Goal: Transaction & Acquisition: Purchase product/service

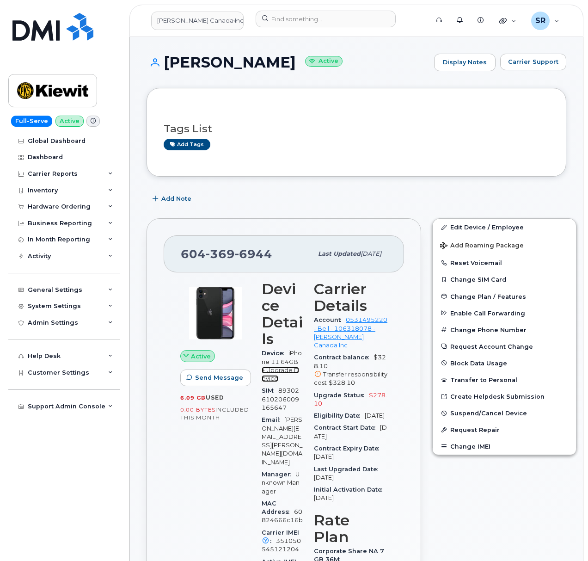
click at [272, 372] on link "+ Upgrade Device" at bounding box center [280, 374] width 37 height 15
click at [285, 374] on link "+ Upgrade Device" at bounding box center [280, 374] width 37 height 15
drag, startPoint x: 272, startPoint y: 253, endPoint x: 145, endPoint y: 259, distance: 127.3
copy span "[PHONE_NUMBER]"
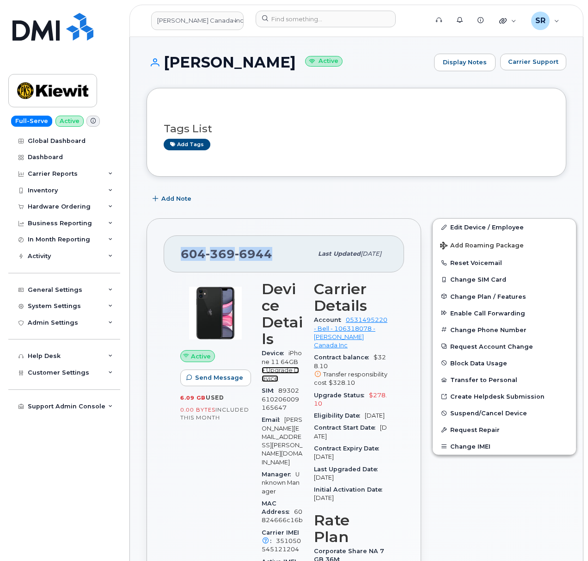
click at [285, 374] on link "+ Upgrade Device" at bounding box center [280, 374] width 37 height 15
click at [290, 370] on link "+ Upgrade Device" at bounding box center [280, 374] width 37 height 15
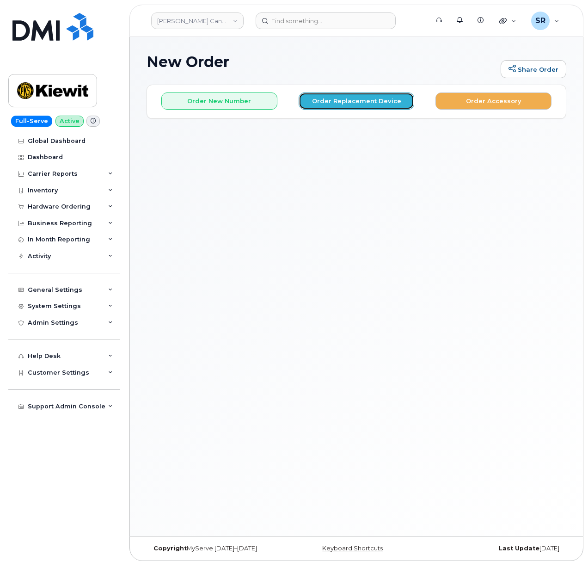
click at [352, 94] on button "Order Replacement Device" at bounding box center [357, 100] width 116 height 17
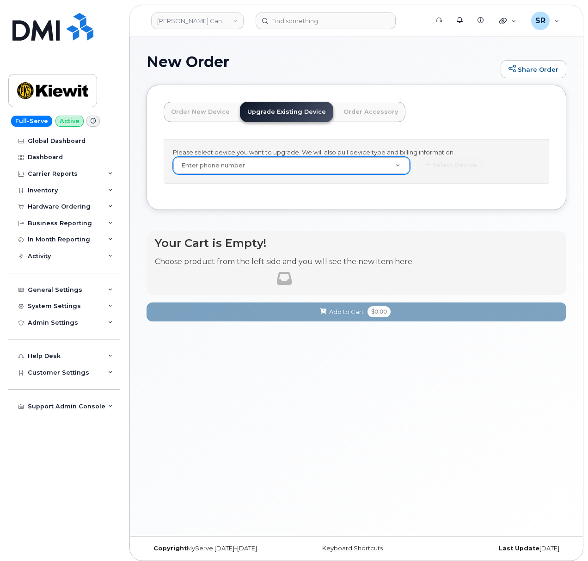
click at [322, 157] on div "Enter phone number" at bounding box center [291, 166] width 237 height 18
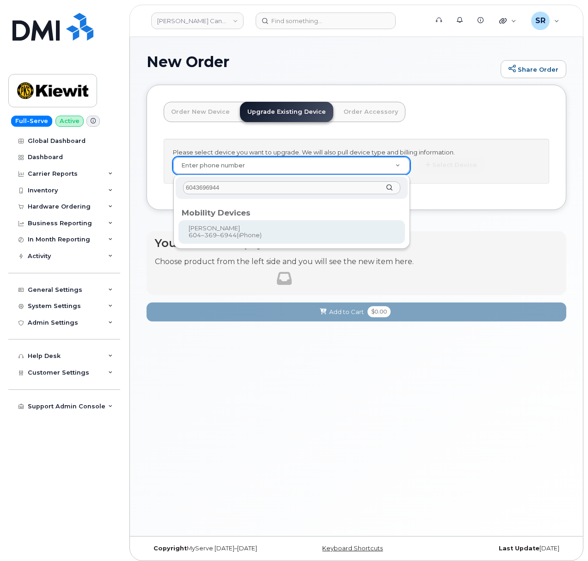
type input "6043696944"
type input "541728"
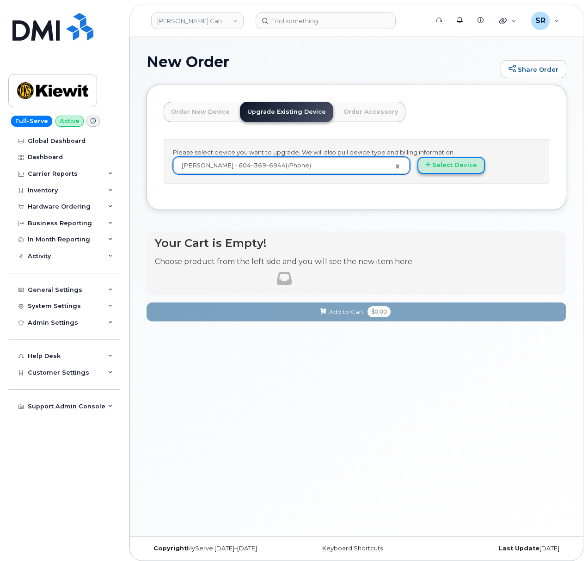
click at [460, 164] on button "Select Device" at bounding box center [452, 165] width 68 height 17
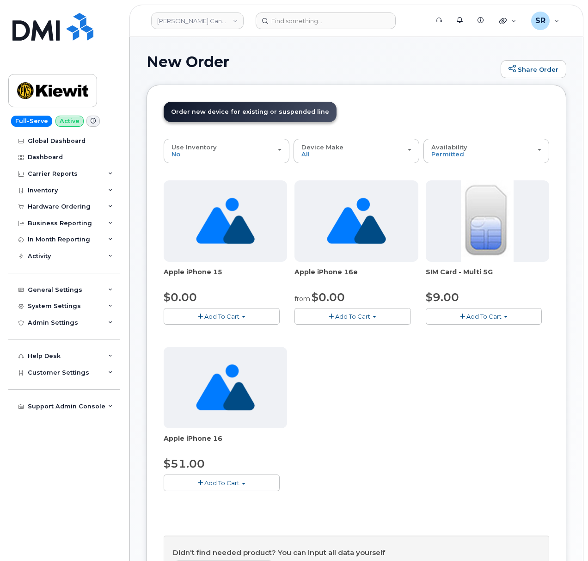
scroll to position [62, 0]
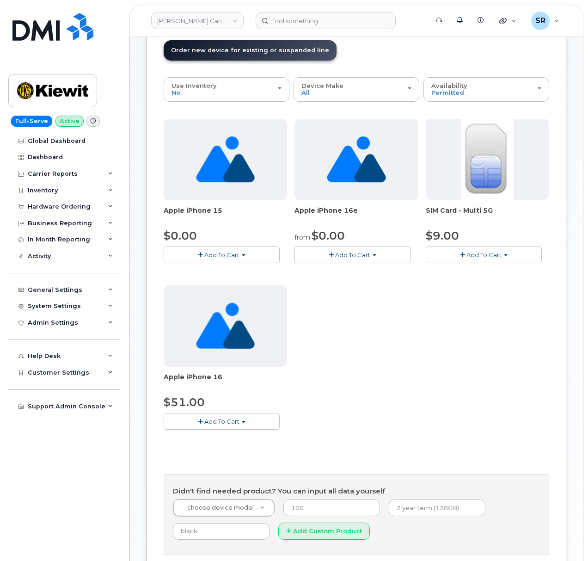
click at [381, 254] on button "Add To Cart" at bounding box center [353, 254] width 116 height 16
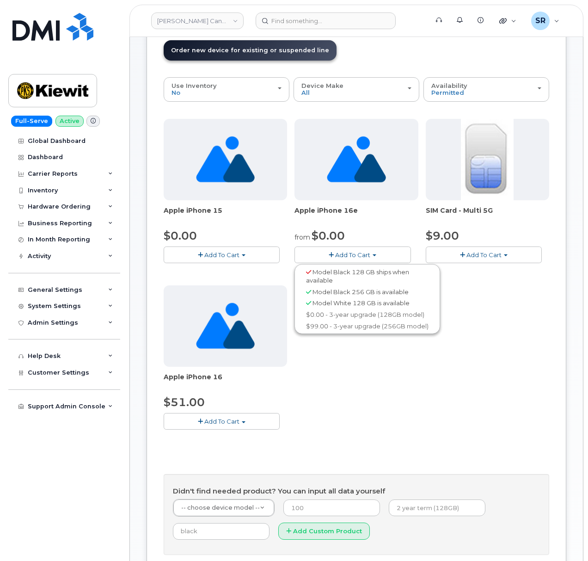
drag, startPoint x: 507, startPoint y: 312, endPoint x: 495, endPoint y: 306, distance: 13.7
click at [507, 312] on div "Apple iPhone 15 $0.00 Add To Cart Model Black 128 GB is available $0.00 - 3-yea…" at bounding box center [357, 282] width 386 height 326
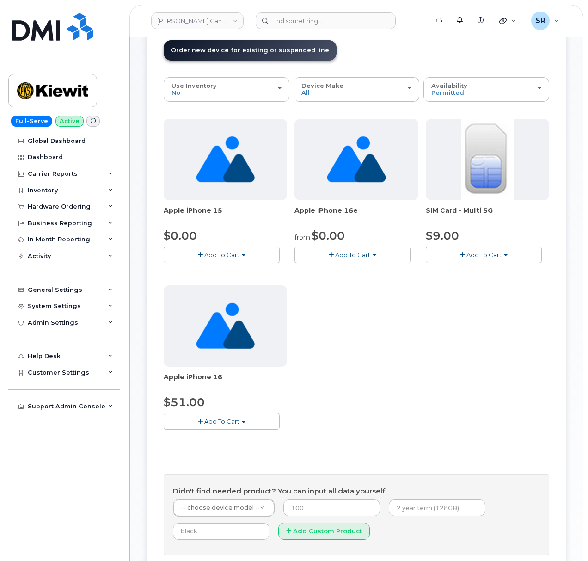
click at [229, 260] on button "Add To Cart" at bounding box center [222, 254] width 116 height 16
click at [232, 255] on span "Add To Cart" at bounding box center [221, 254] width 35 height 7
click at [219, 412] on div "Apple iPhone 16 $51.00 Add To Cart Model Black 128 GB is available $51.00 - 3-y…" at bounding box center [225, 357] width 123 height 144
click at [215, 419] on span "Add To Cart" at bounding box center [221, 421] width 35 height 7
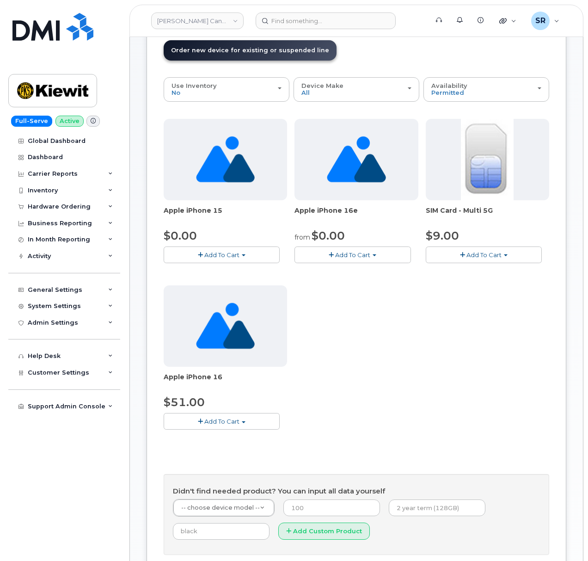
click at [352, 260] on button "Add To Cart" at bounding box center [353, 254] width 116 height 16
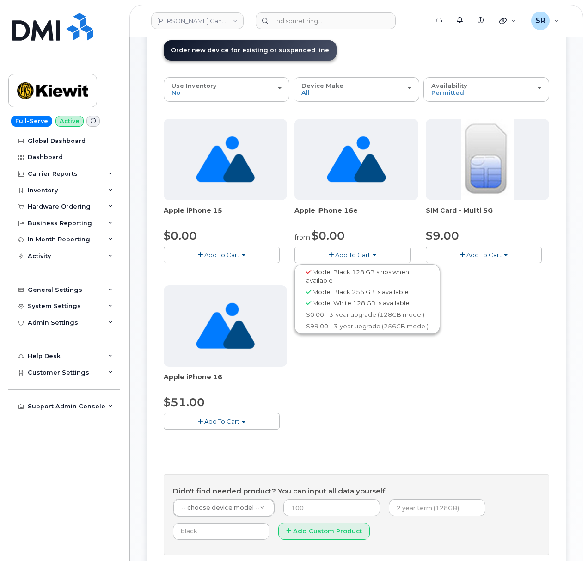
click at [361, 251] on button "Add To Cart" at bounding box center [353, 254] width 116 height 16
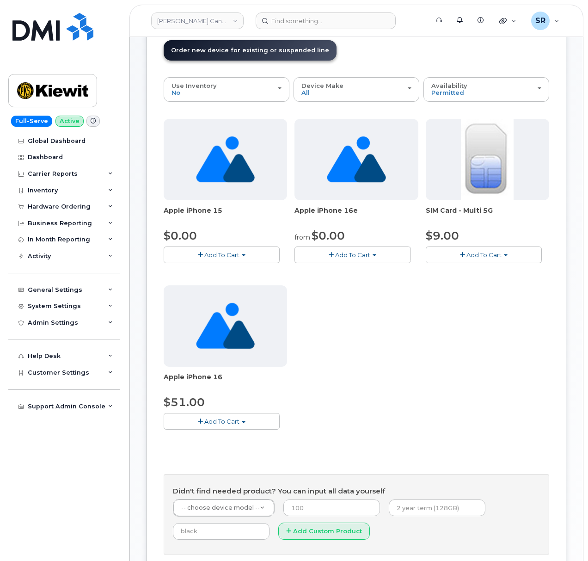
click at [361, 252] on span "Add To Cart" at bounding box center [352, 254] width 35 height 7
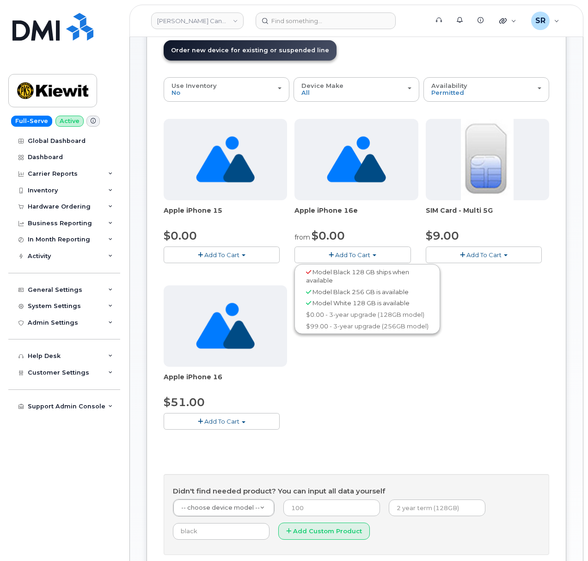
drag, startPoint x: 302, startPoint y: 271, endPoint x: 419, endPoint y: 296, distance: 119.4
click at [419, 296] on ul "Model Black 128 GB ships when available Model Black 256 GB is available Model W…" at bounding box center [368, 299] width 146 height 70
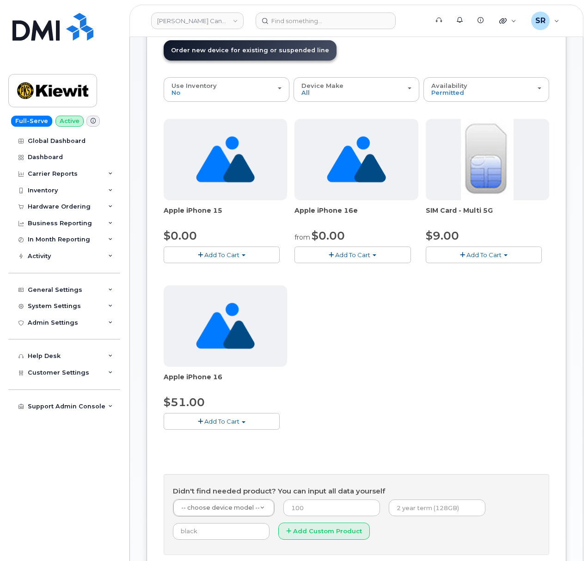
click at [343, 252] on span "Add To Cart" at bounding box center [352, 254] width 35 height 7
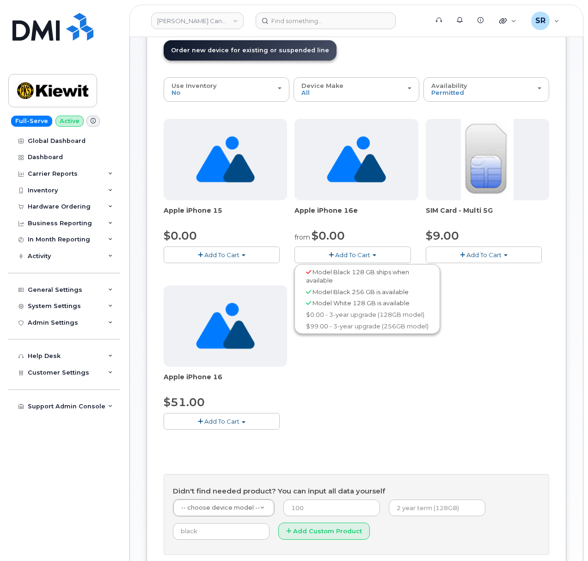
click at [333, 283] on div "Model Black 128 GB ships when available" at bounding box center [367, 276] width 141 height 20
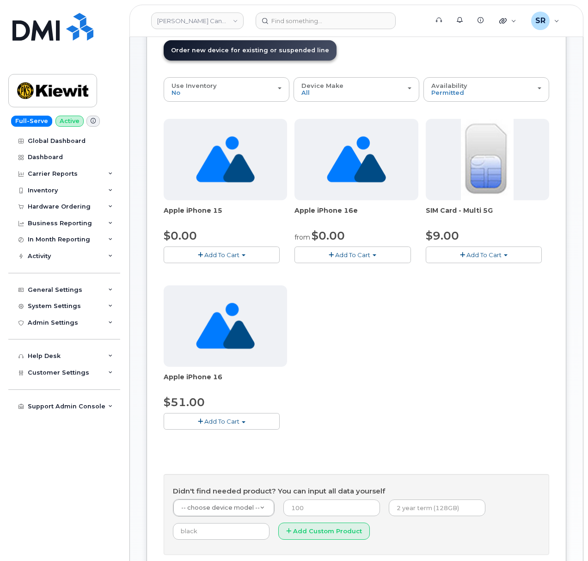
click at [351, 240] on div "from $0.00" at bounding box center [356, 236] width 123 height 16
click at [341, 253] on span "Add To Cart" at bounding box center [352, 254] width 35 height 7
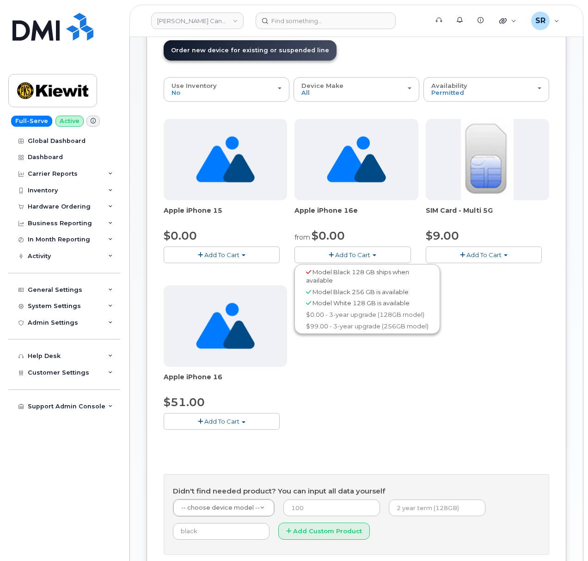
click at [228, 252] on span "Add To Cart" at bounding box center [221, 254] width 35 height 7
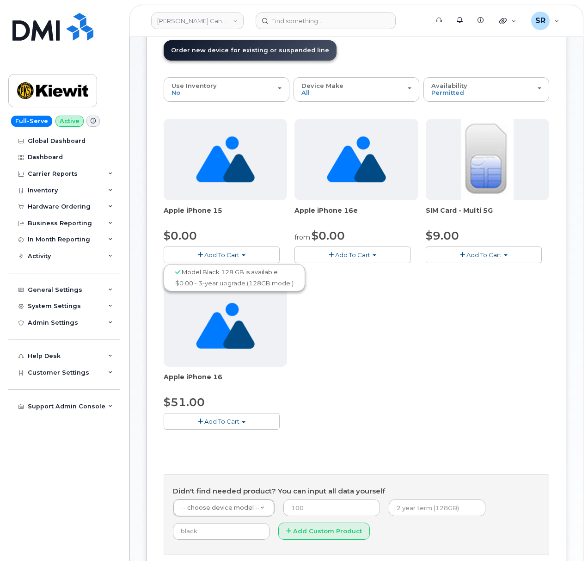
click at [465, 386] on div "Apple iPhone 15 $0.00 Add To Cart Model Black 128 GB is available $0.00 - 3-yea…" at bounding box center [357, 282] width 386 height 326
click at [215, 261] on button "Add To Cart" at bounding box center [222, 254] width 116 height 16
click at [359, 326] on div "Apple iPhone 15 $0.00 Add To Cart Model Black 128 GB is available $0.00 - 3-yea…" at bounding box center [357, 282] width 386 height 326
click at [335, 252] on button "Add To Cart" at bounding box center [353, 254] width 116 height 16
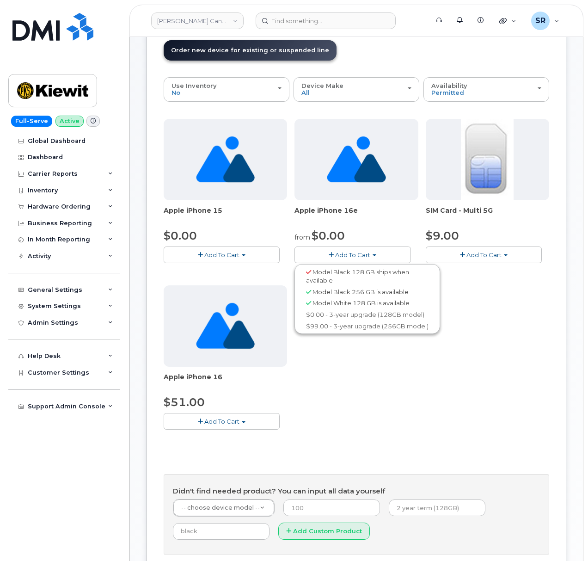
click at [404, 406] on div "Apple iPhone 15 $0.00 Add To Cart Model Black 128 GB is available $0.00 - 3-yea…" at bounding box center [357, 282] width 386 height 326
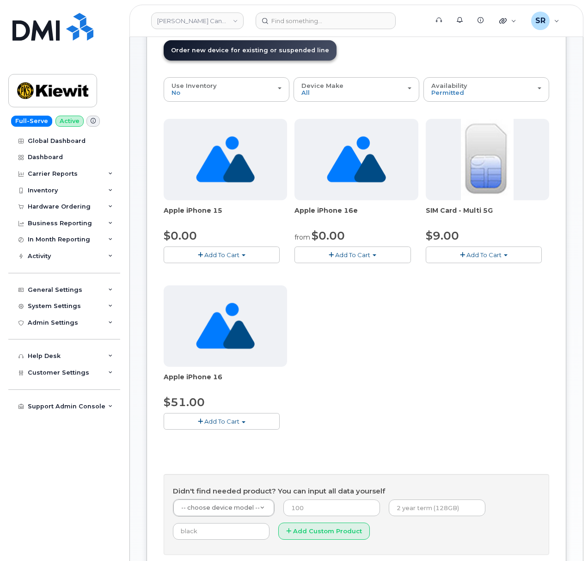
click at [230, 422] on span "Add To Cart" at bounding box center [221, 421] width 35 height 7
click at [428, 365] on div "Apple iPhone 15 $0.00 Add To Cart Model Black 128 GB is available $0.00 - 3-yea…" at bounding box center [357, 282] width 386 height 326
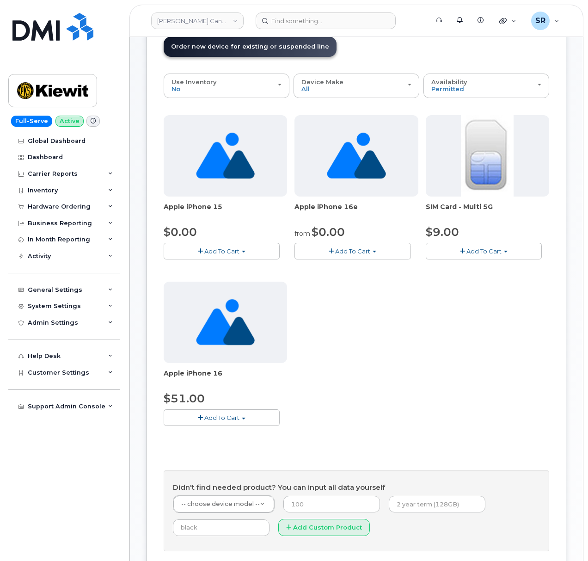
scroll to position [123, 0]
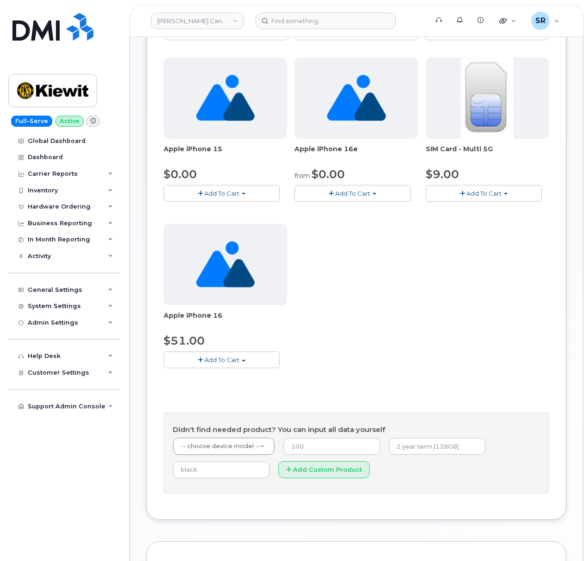
click at [368, 191] on span "Add To Cart" at bounding box center [352, 193] width 35 height 7
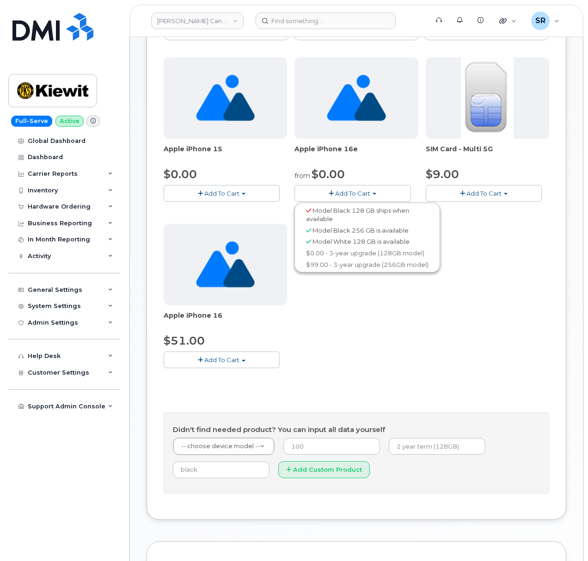
click at [364, 197] on button "Add To Cart" at bounding box center [353, 193] width 116 height 16
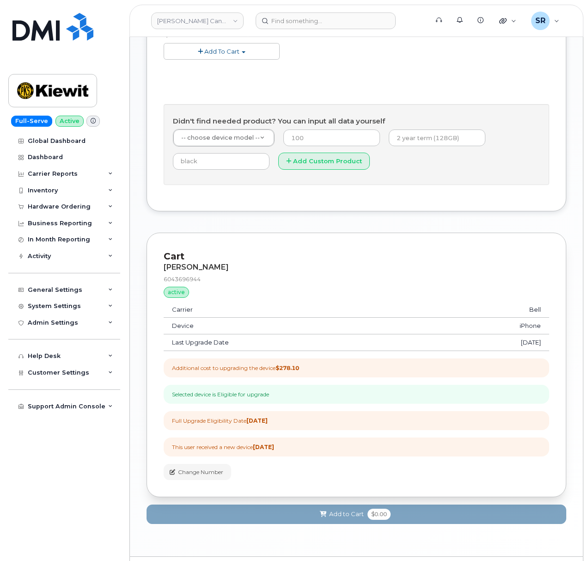
scroll to position [185, 0]
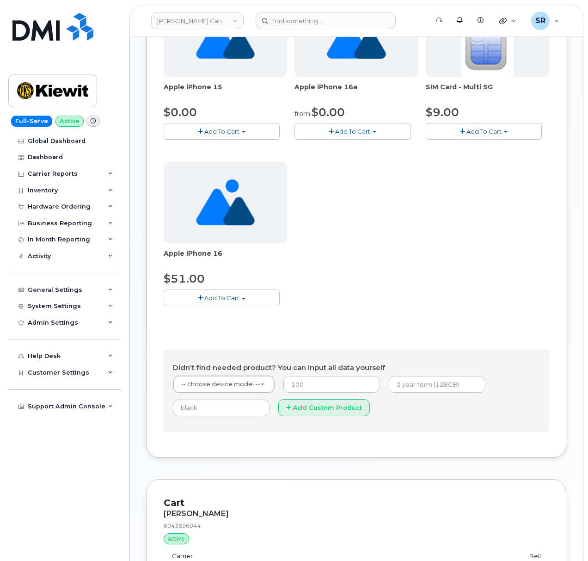
click at [217, 129] on span "Add To Cart" at bounding box center [221, 131] width 35 height 7
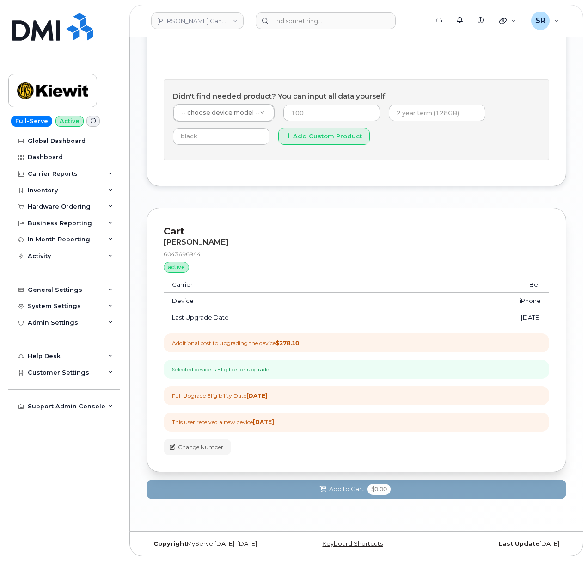
scroll to position [461, 0]
drag, startPoint x: 308, startPoint y: 340, endPoint x: 283, endPoint y: 343, distance: 25.1
click at [283, 343] on div "Additional cost to upgrading the device $278.10" at bounding box center [357, 342] width 386 height 19
click at [326, 343] on div "Additional cost to upgrading the device $278.10" at bounding box center [357, 342] width 386 height 19
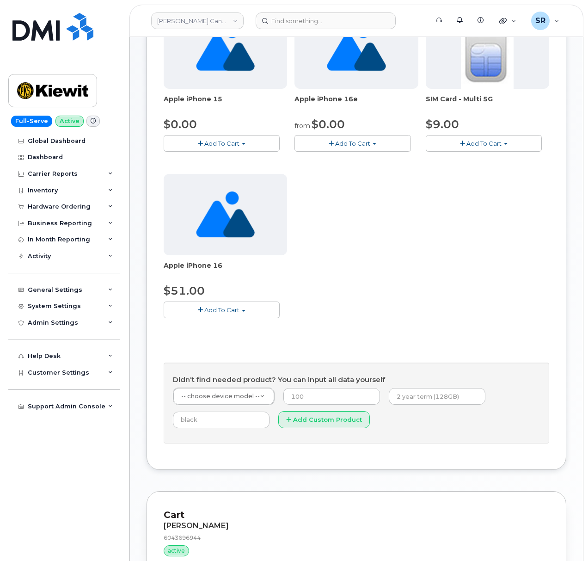
scroll to position [152, 0]
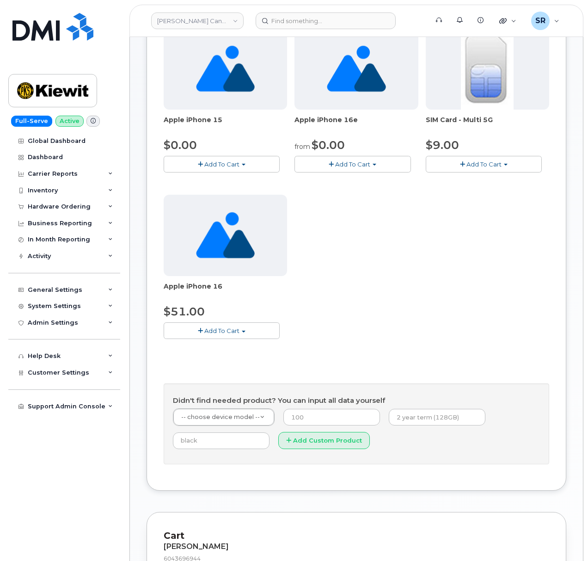
click at [350, 160] on button "Add To Cart" at bounding box center [353, 164] width 116 height 16
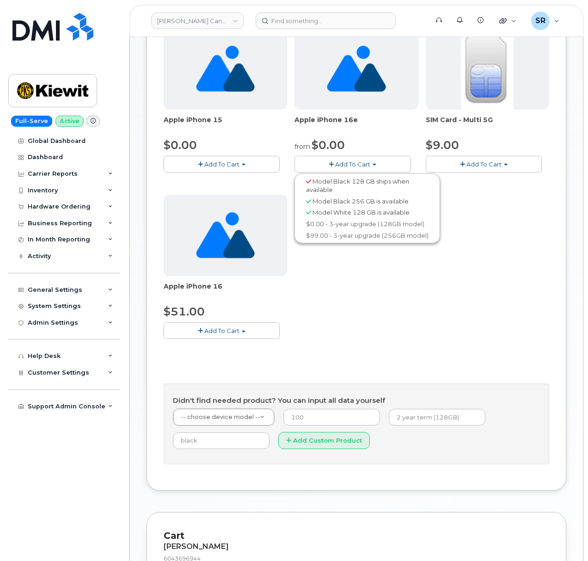
click at [350, 160] on button "Add To Cart" at bounding box center [353, 164] width 116 height 16
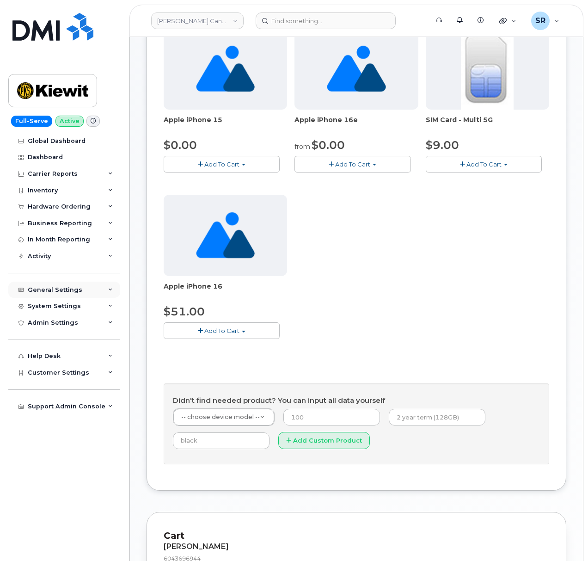
click at [47, 287] on div "General Settings" at bounding box center [55, 289] width 55 height 7
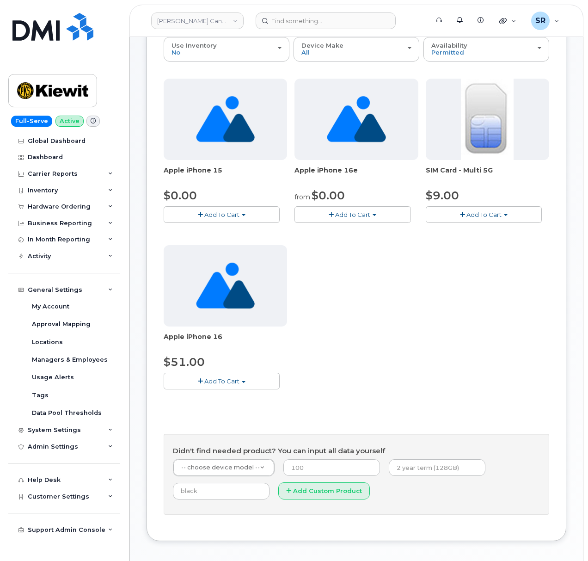
scroll to position [29, 0]
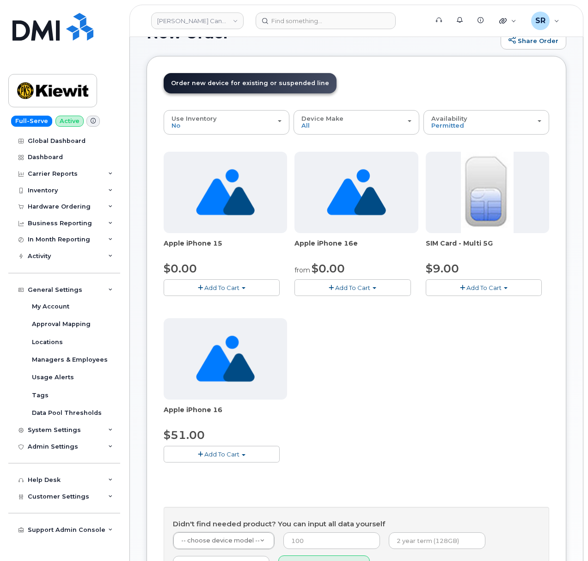
click at [230, 289] on span "Add To Cart" at bounding box center [221, 287] width 35 height 7
click at [394, 356] on div "Apple iPhone 15 $0.00 Add To Cart Model Black 128 GB is available $0.00 - 3-yea…" at bounding box center [357, 315] width 386 height 326
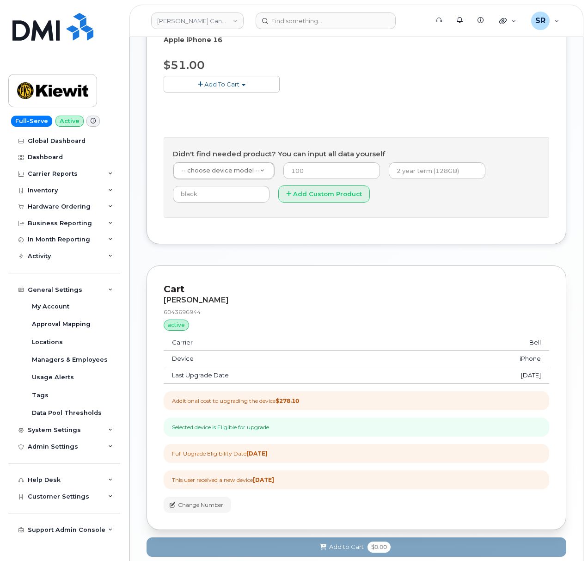
scroll to position [461, 0]
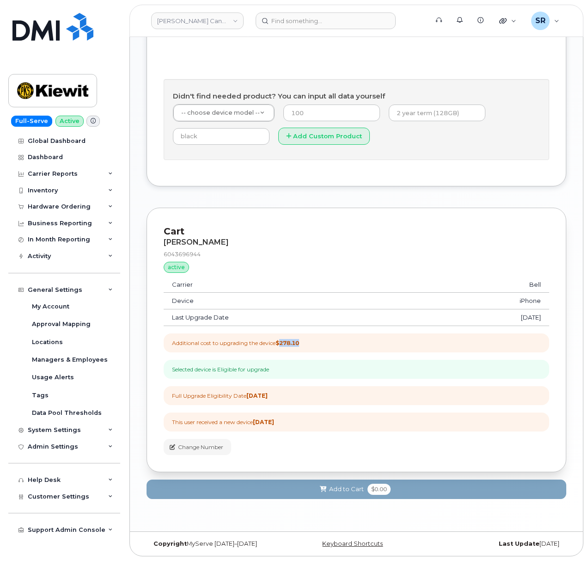
drag, startPoint x: 325, startPoint y: 344, endPoint x: 285, endPoint y: 343, distance: 39.3
click at [285, 343] on div "Additional cost to upgrading the device $278.10" at bounding box center [357, 342] width 386 height 19
click at [309, 343] on div "Additional cost to upgrading the device $278.10" at bounding box center [357, 342] width 386 height 19
drag, startPoint x: 305, startPoint y: 346, endPoint x: 285, endPoint y: 343, distance: 20.6
click at [285, 343] on div "Additional cost to upgrading the device $278.10" at bounding box center [357, 342] width 386 height 19
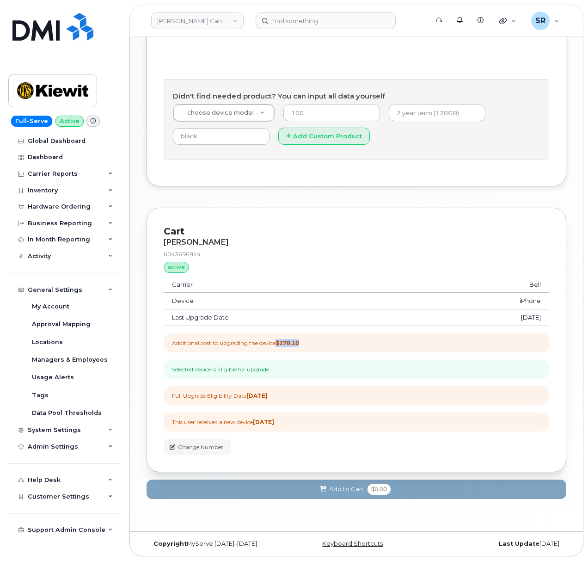
copy strong "$278.10"
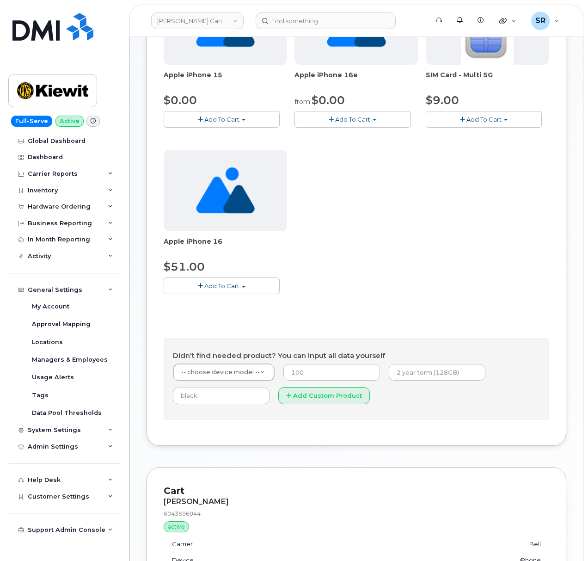
scroll to position [91, 0]
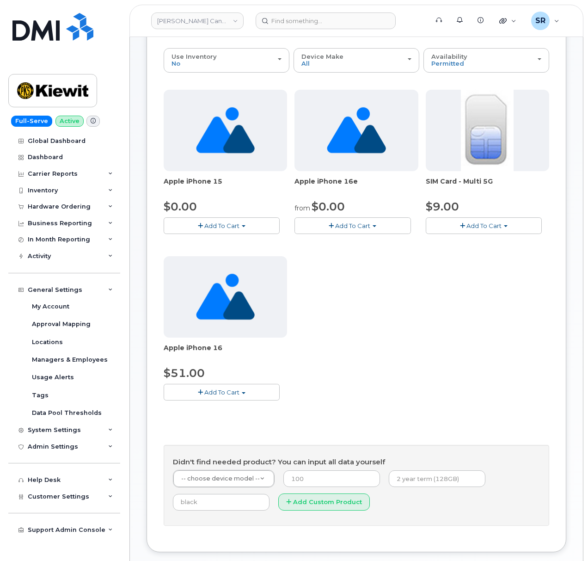
click at [341, 226] on span "Add To Cart" at bounding box center [352, 225] width 35 height 7
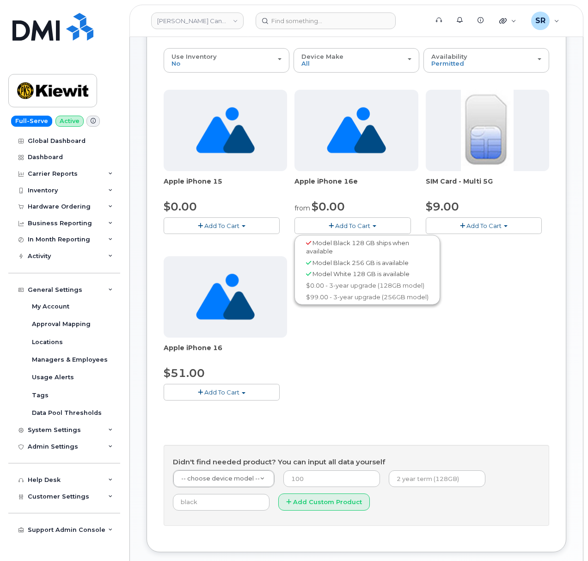
drag, startPoint x: 444, startPoint y: 340, endPoint x: 402, endPoint y: 320, distance: 46.7
click at [444, 340] on div "Apple iPhone 15 $0.00 Add To Cart Model Black 128 GB is available $0.00 - 3-yea…" at bounding box center [357, 253] width 386 height 326
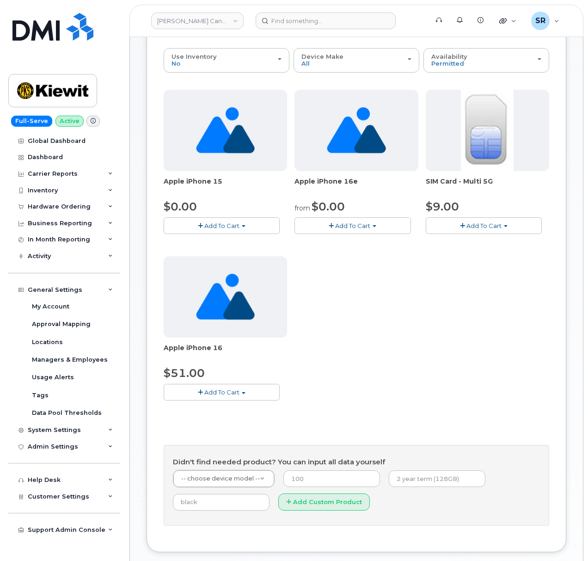
click at [224, 222] on span "Add To Cart" at bounding box center [221, 225] width 35 height 7
click at [350, 267] on div "Apple iPhone 15 $0.00 Add To Cart Model Black 128 GB is available $0.00 - 3-yea…" at bounding box center [357, 253] width 386 height 326
click at [350, 224] on span "Add To Cart" at bounding box center [352, 225] width 35 height 7
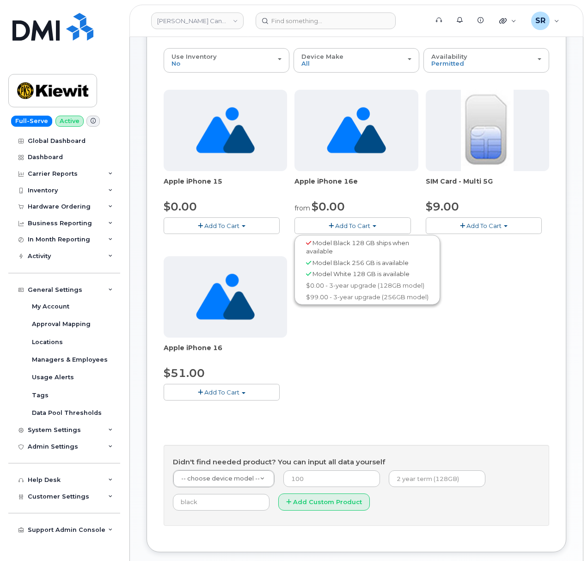
click at [235, 388] on button "Add To Cart" at bounding box center [222, 392] width 116 height 16
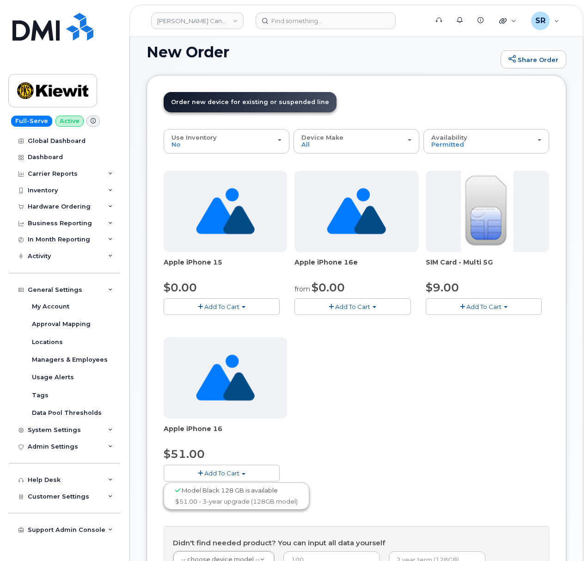
scroll to position [0, 0]
